Goal: Information Seeking & Learning: Compare options

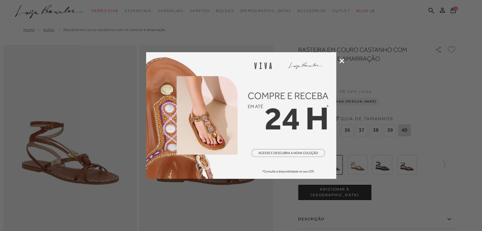
click at [342, 61] on icon at bounding box center [341, 61] width 5 height 5
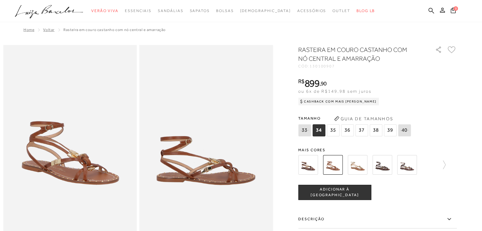
click at [335, 160] on img at bounding box center [333, 165] width 20 height 20
click at [312, 163] on img at bounding box center [308, 165] width 20 height 20
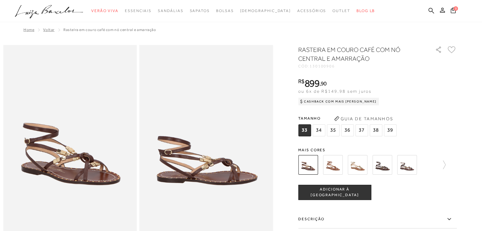
click at [357, 167] on img at bounding box center [358, 165] width 20 height 20
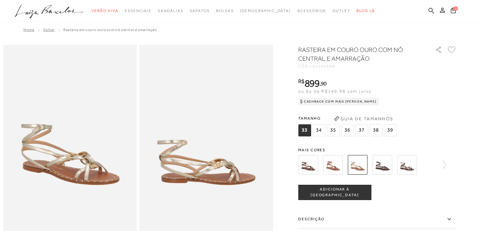
click at [389, 169] on img at bounding box center [382, 165] width 20 height 20
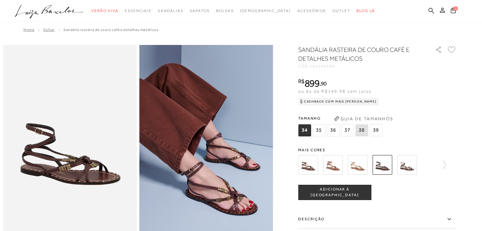
click at [405, 169] on img at bounding box center [407, 165] width 20 height 20
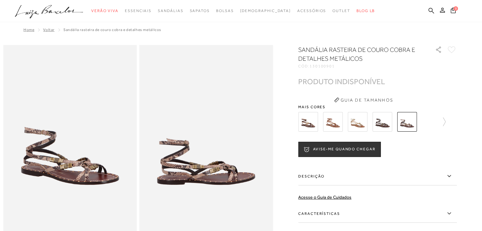
click at [474, 106] on div at bounding box center [240, 212] width 475 height 335
click at [101, 173] on img at bounding box center [70, 145] width 134 height 200
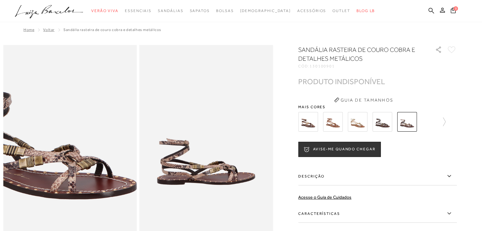
click at [101, 173] on img at bounding box center [38, 120] width 267 height 401
